Goal: Task Accomplishment & Management: Use online tool/utility

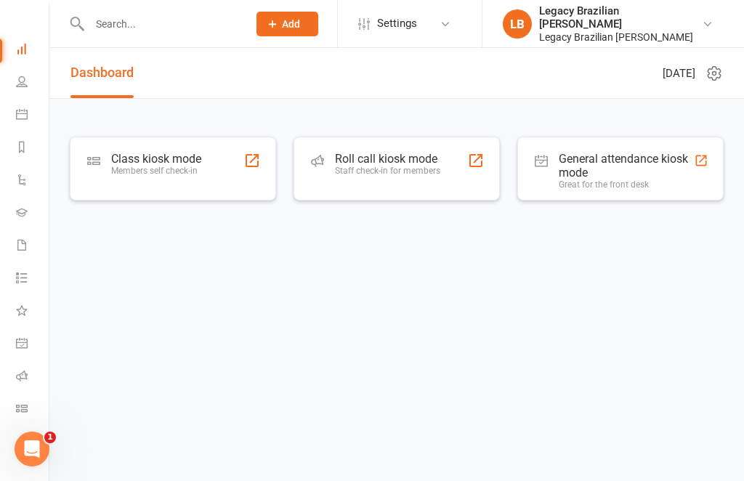
scroll to position [40, 1]
click at [24, 383] on link "Roll call" at bounding box center [32, 377] width 33 height 33
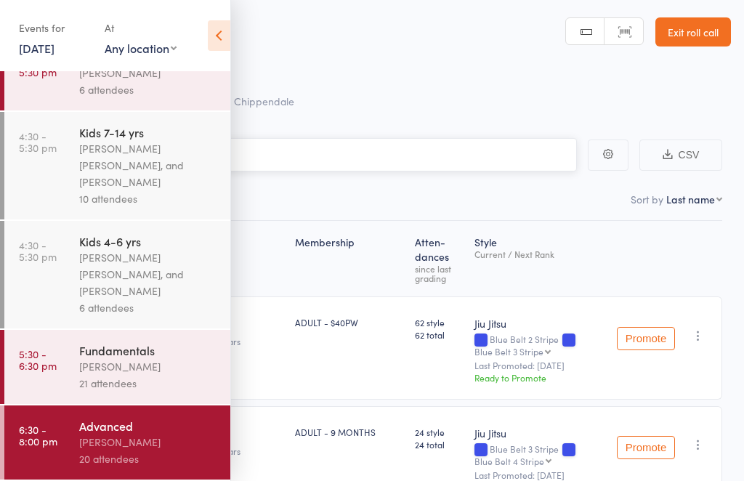
scroll to position [273, 0]
click at [200, 31] on div "Events for [DATE] [DATE] [DATE] Sun Mon Tue Wed Thu Fri Sat 36 31 01 02 03 04 0…" at bounding box center [115, 36] width 230 height 73
click at [214, 47] on icon at bounding box center [219, 35] width 23 height 31
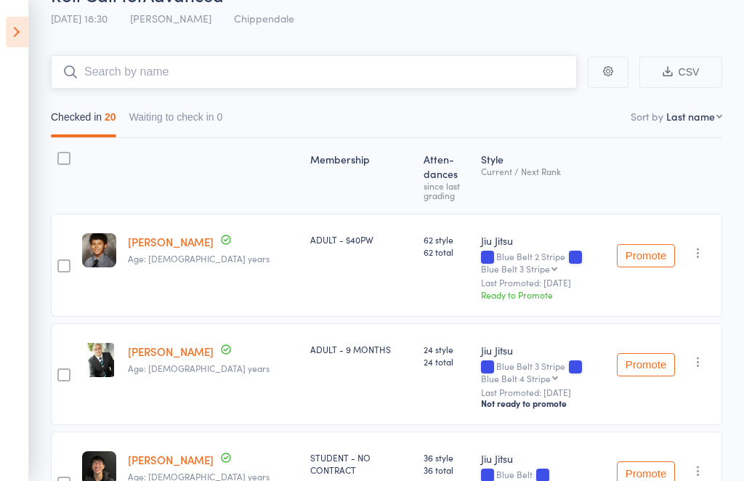
click at [115, 81] on input "search" at bounding box center [314, 71] width 526 height 33
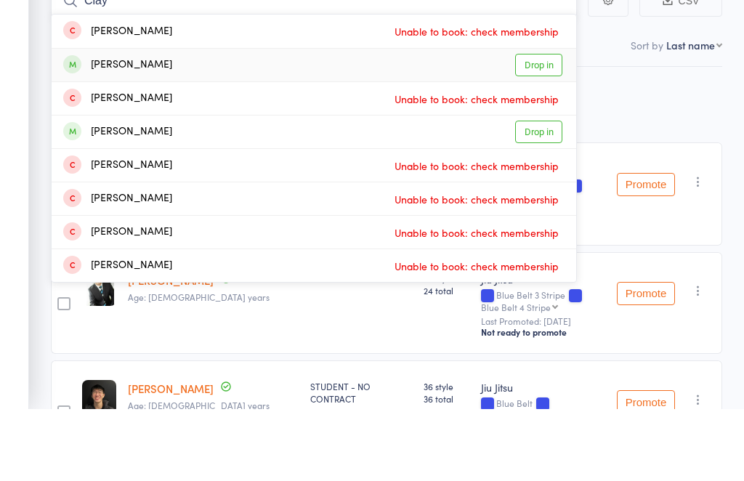
type input "Clay"
click at [532, 126] on link "Drop in" at bounding box center [538, 137] width 47 height 23
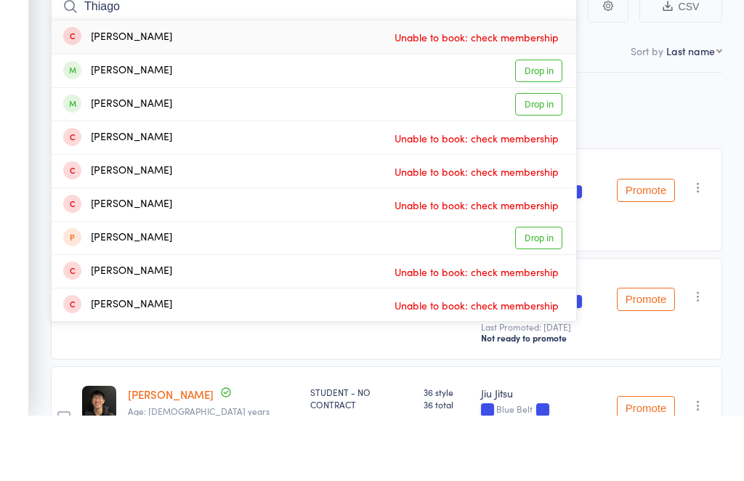
type input "Thiago"
click at [534, 126] on link "Drop in" at bounding box center [538, 137] width 47 height 23
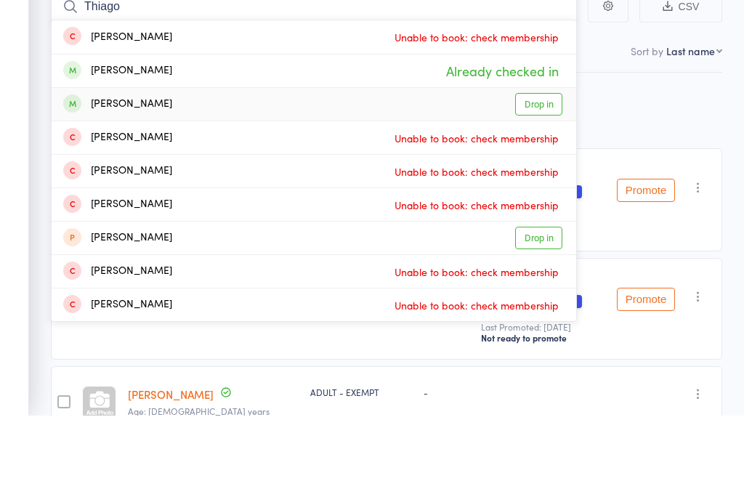
type input "Thiago"
click at [541, 159] on link "Drop in" at bounding box center [538, 170] width 47 height 23
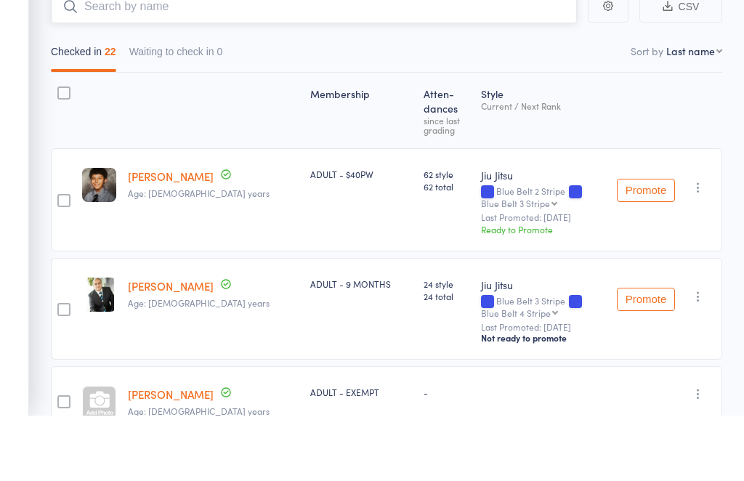
scroll to position [148, 0]
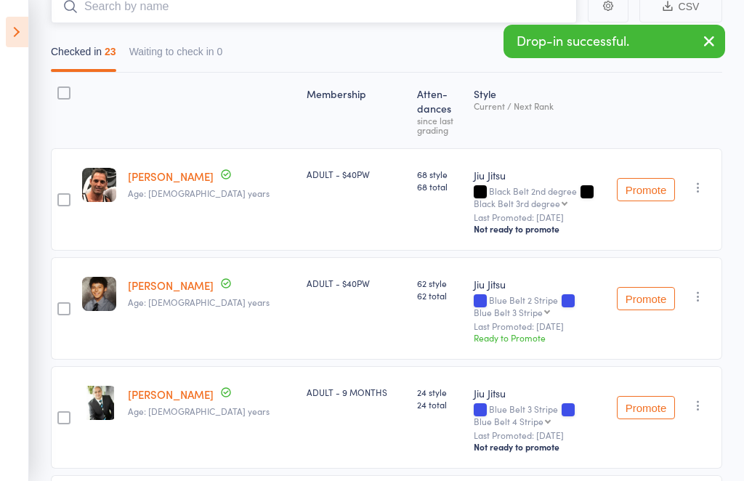
click at [139, 16] on input "search" at bounding box center [314, 6] width 526 height 33
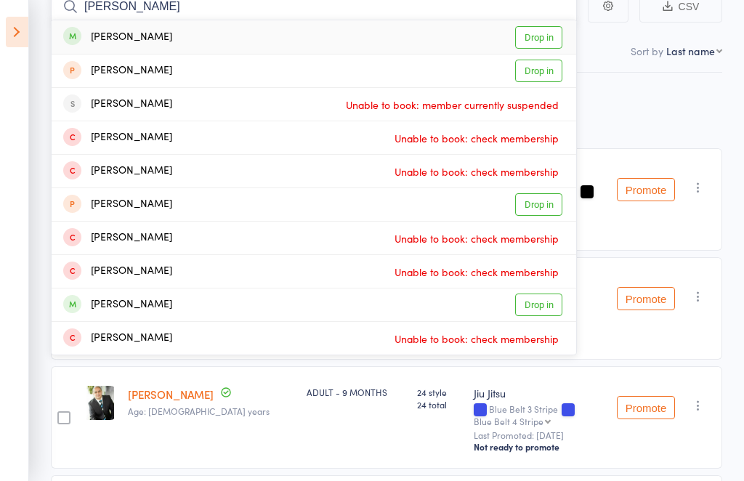
type input "[PERSON_NAME]"
click at [528, 41] on link "Drop in" at bounding box center [538, 37] width 47 height 23
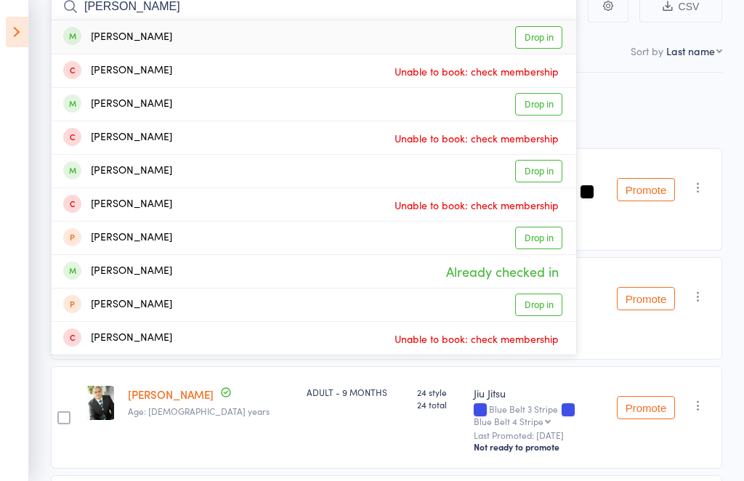
type input "[PERSON_NAME]"
click at [531, 49] on link "Drop in" at bounding box center [538, 37] width 47 height 23
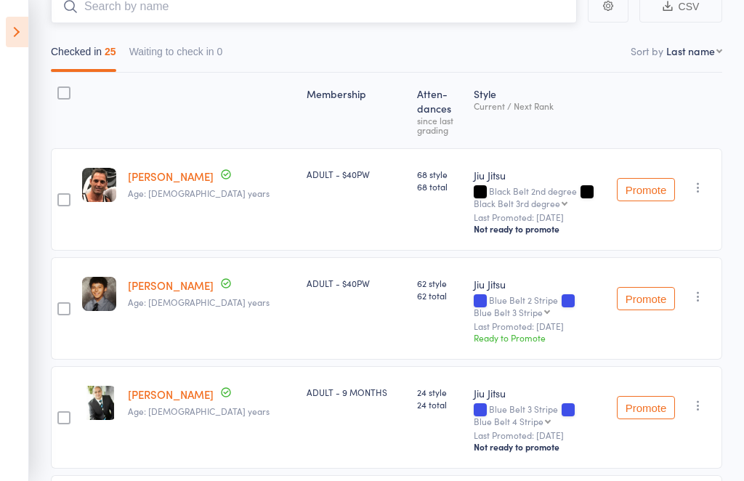
click at [315, 4] on input "search" at bounding box center [314, 6] width 526 height 33
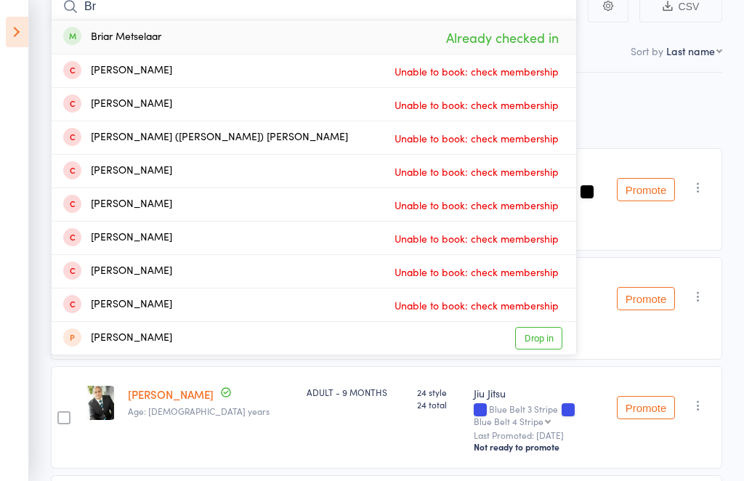
type input "B"
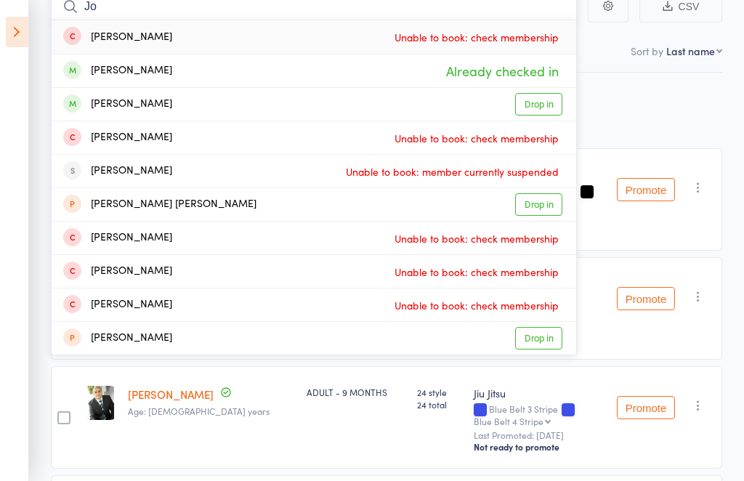
type input "J"
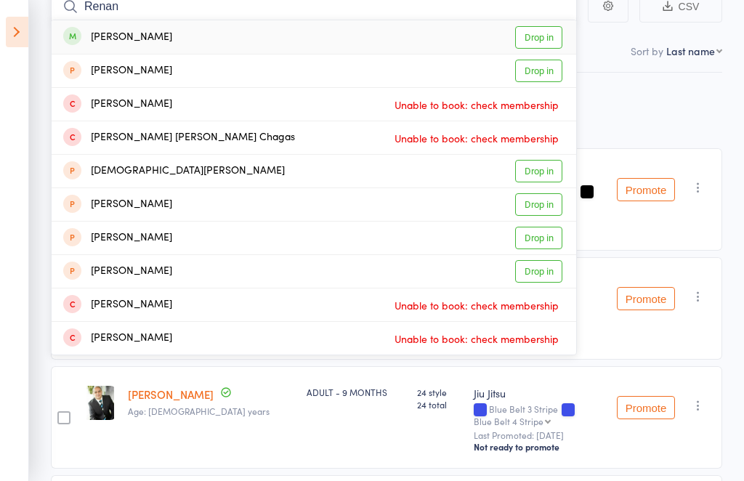
type input "Renan"
click at [542, 27] on link "Drop in" at bounding box center [538, 37] width 47 height 23
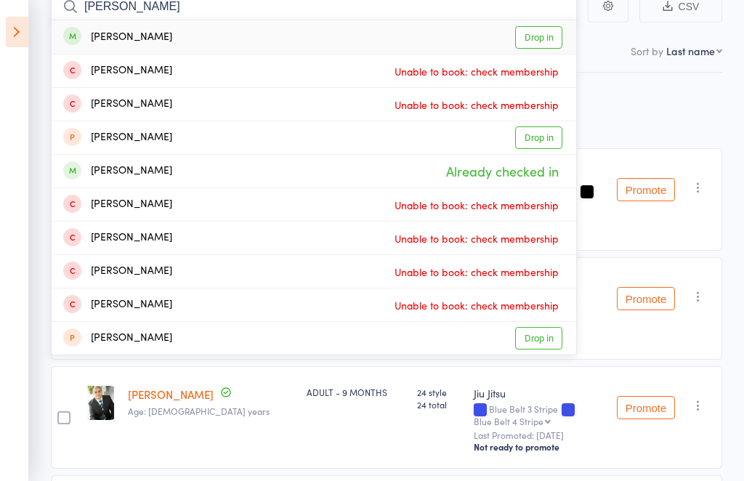
type input "[PERSON_NAME]"
click at [536, 36] on link "Drop in" at bounding box center [538, 37] width 47 height 23
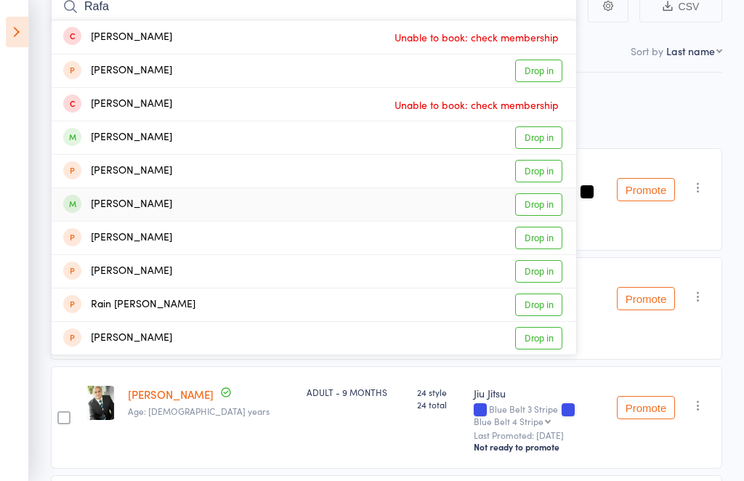
type input "Rafa"
click at [538, 203] on link "Drop in" at bounding box center [538, 204] width 47 height 23
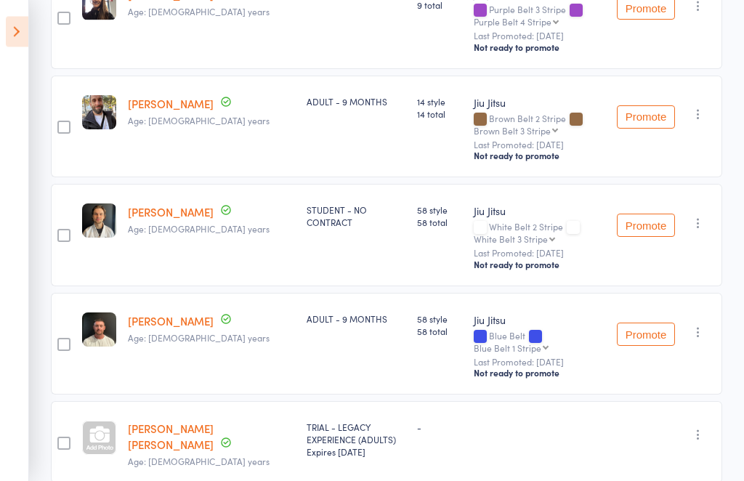
scroll to position [1033, 0]
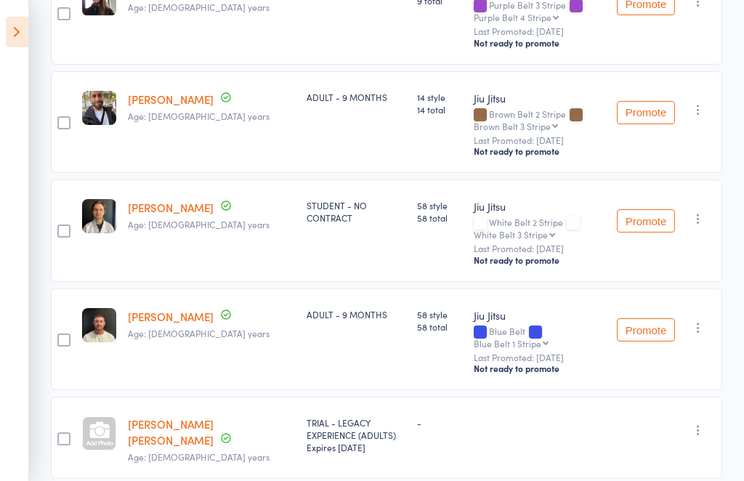
click at [699, 226] on icon "button" at bounding box center [698, 218] width 15 height 15
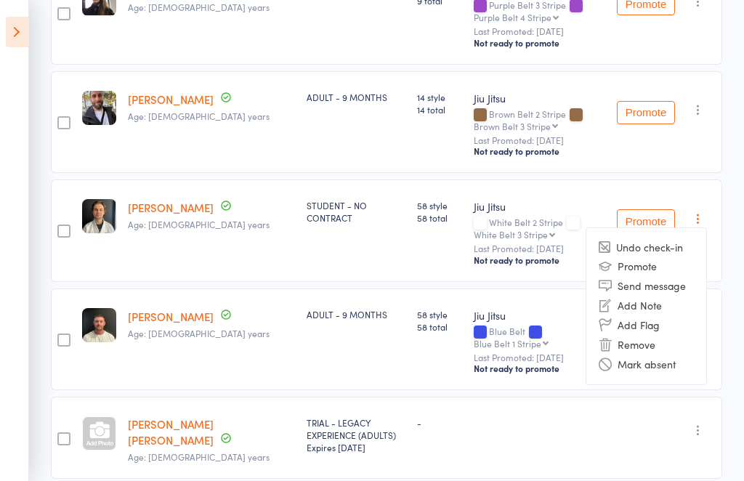
click at [633, 354] on li "Remove" at bounding box center [646, 345] width 120 height 20
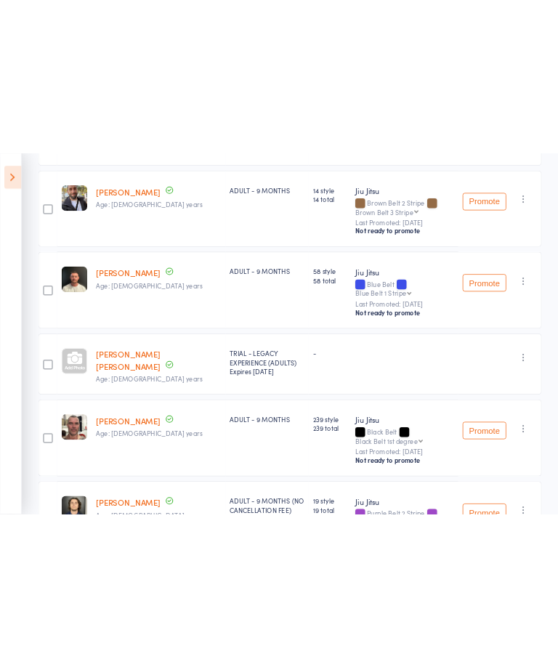
scroll to position [1171, 0]
